Goal: Check status: Check status

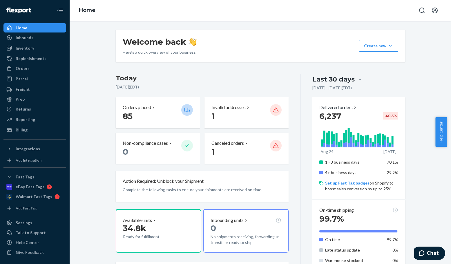
drag, startPoint x: 25, startPoint y: 69, endPoint x: 40, endPoint y: 73, distance: 15.0
click at [25, 69] on div "Orders" at bounding box center [23, 69] width 14 height 6
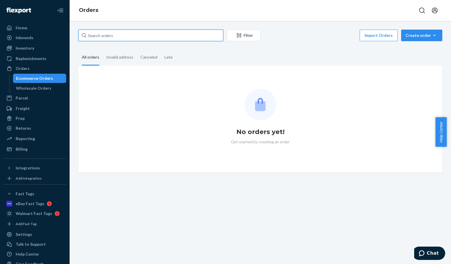
click at [158, 37] on input "text" at bounding box center [150, 36] width 145 height 12
paste input "3386742"
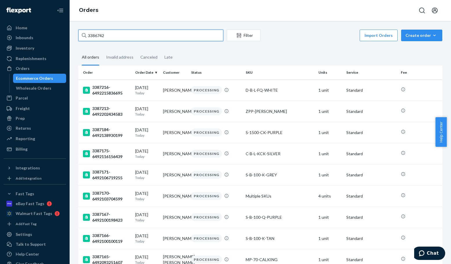
click at [145, 36] on input "3386742" at bounding box center [150, 36] width 145 height 12
paste input "text"
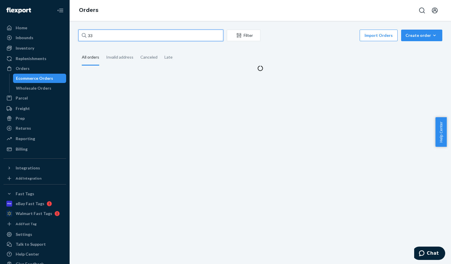
type input "3"
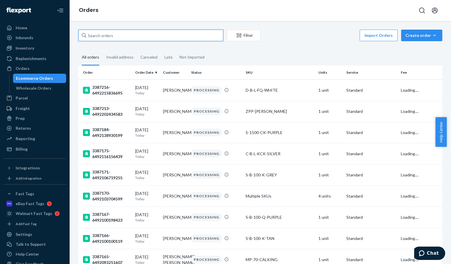
paste input "3386742"
type input "3386742"
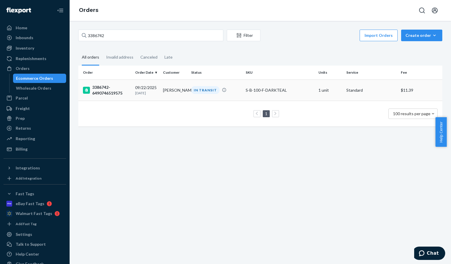
click at [108, 90] on div "3386742-6490746519575" at bounding box center [107, 90] width 48 height 12
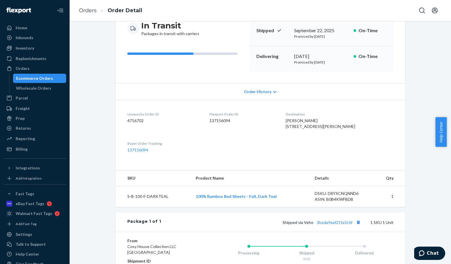
scroll to position [58, 0]
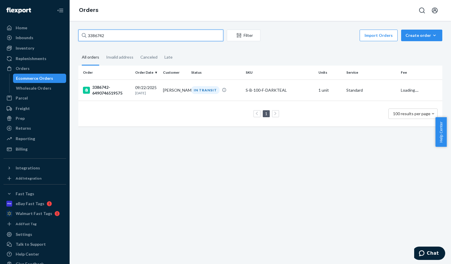
click at [150, 36] on input "3386742" at bounding box center [150, 36] width 145 height 12
paste input "806"
drag, startPoint x: 75, startPoint y: 37, endPoint x: 143, endPoint y: 43, distance: 68.7
click at [64, 36] on div "Home Inbounds Shipping Plans Problems Inventory Products Replenishments Orders …" at bounding box center [225, 132] width 451 height 264
paste input "7012"
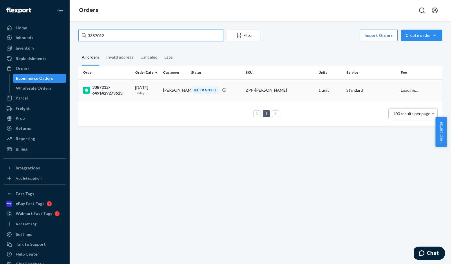
type input "3387012"
click at [110, 93] on div "3387012-6491429273623" at bounding box center [107, 90] width 48 height 12
drag, startPoint x: 166, startPoint y: 38, endPoint x: 74, endPoint y: 35, distance: 92.2
click at [74, 35] on div "3387012 Filter Import Orders Create order Ecommerce order Removal order All ord…" at bounding box center [260, 81] width 372 height 103
paste input "50"
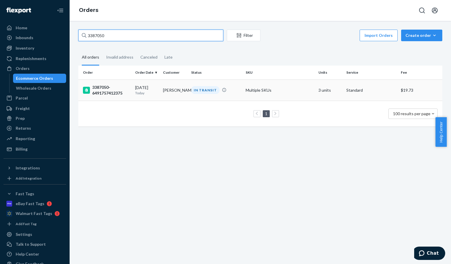
type input "3387050"
click at [103, 89] on div "3387050-6491757412375" at bounding box center [107, 90] width 48 height 12
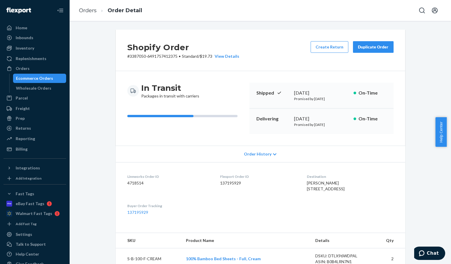
drag, startPoint x: 185, startPoint y: 28, endPoint x: 181, endPoint y: 28, distance: 4.1
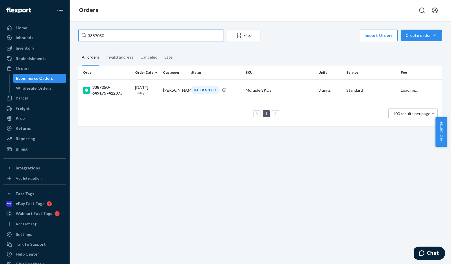
click at [157, 39] on input "3387050" at bounding box center [150, 36] width 145 height 12
paste input "105"
type input "3387105"
drag, startPoint x: 110, startPoint y: 90, endPoint x: 203, endPoint y: 114, distance: 96.5
click at [110, 90] on div "3387105-6491911127063" at bounding box center [107, 90] width 48 height 12
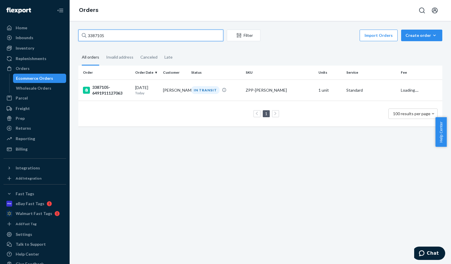
click at [135, 37] on input "3387105" at bounding box center [150, 36] width 145 height 12
paste input "27"
click at [113, 35] on input "3387127" at bounding box center [150, 36] width 145 height 12
paste input "213"
click at [117, 36] on input "3387213" at bounding box center [150, 36] width 145 height 12
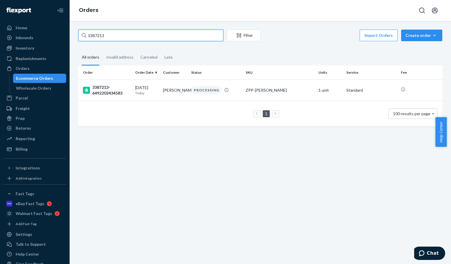
paste input "27"
type input "3387227"
